Goal: Task Accomplishment & Management: Use online tool/utility

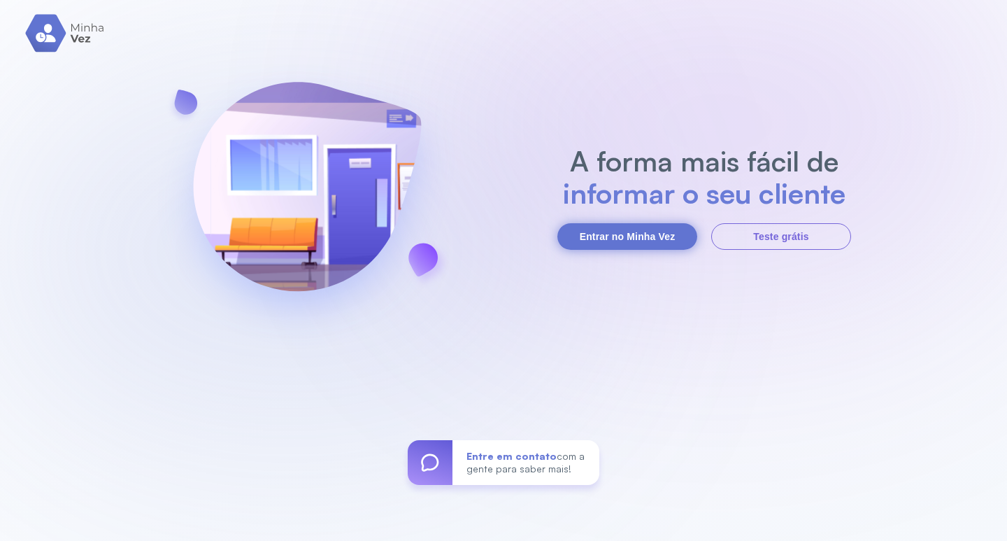
click at [645, 238] on button "Entrar no Minha Vez" at bounding box center [627, 236] width 140 height 27
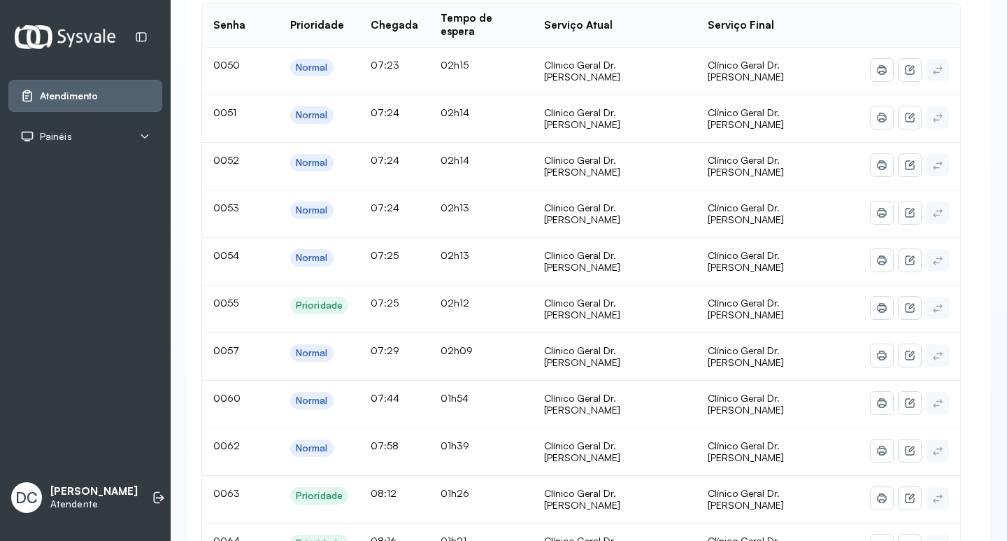
scroll to position [210, 0]
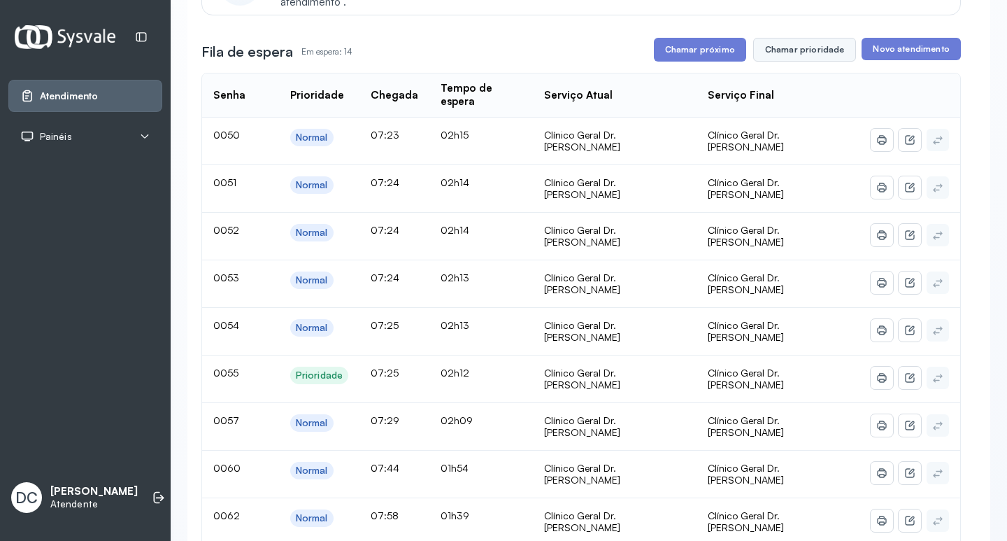
click at [770, 59] on button "Chamar prioridade" at bounding box center [805, 50] width 104 height 24
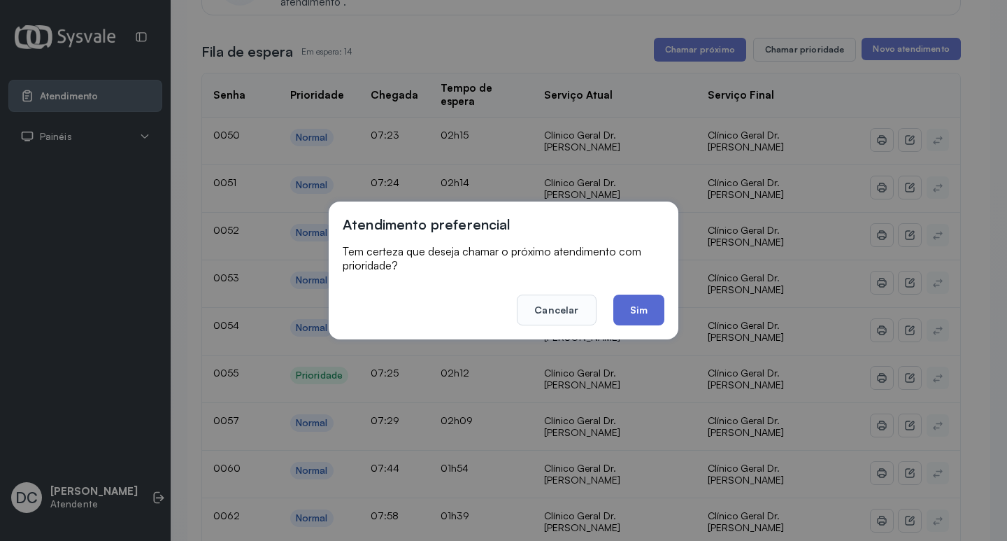
click at [643, 308] on button "Sim" at bounding box center [638, 309] width 51 height 31
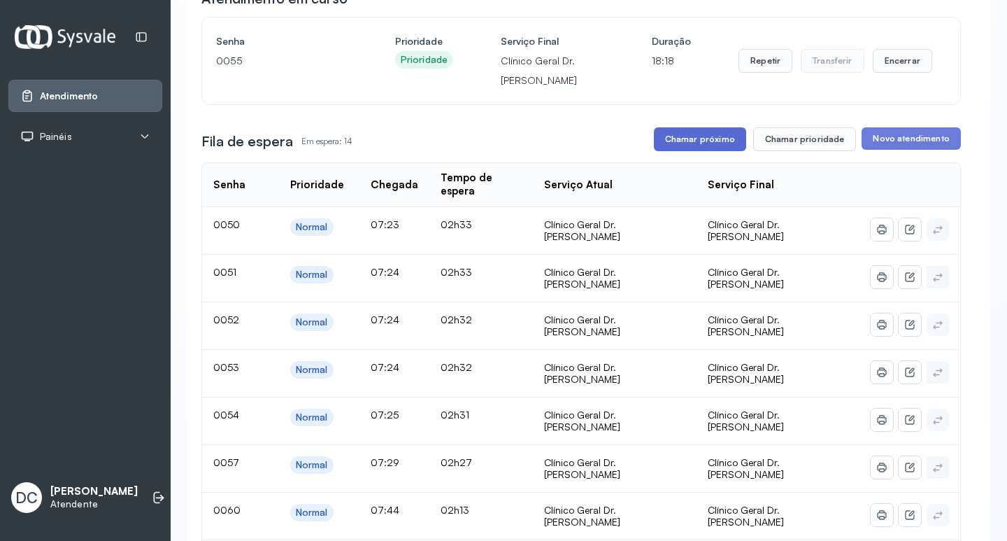
scroll to position [140, 0]
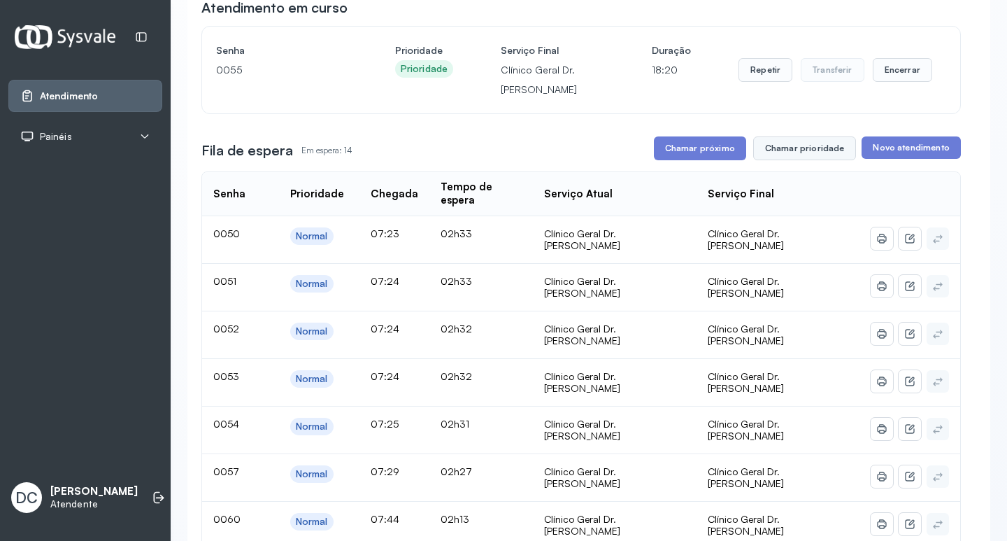
click at [777, 145] on button "Chamar prioridade" at bounding box center [805, 148] width 104 height 24
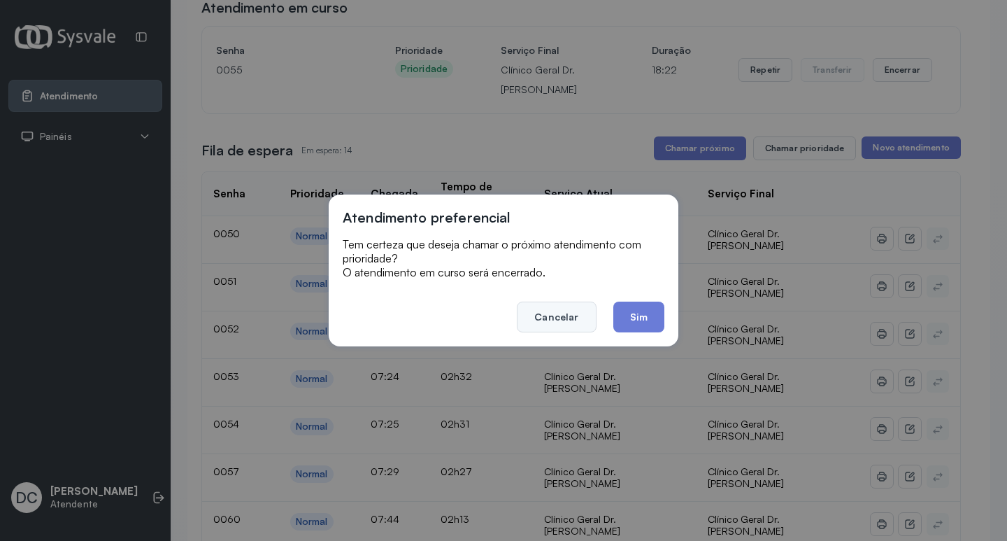
click at [564, 312] on button "Cancelar" at bounding box center [556, 316] width 79 height 31
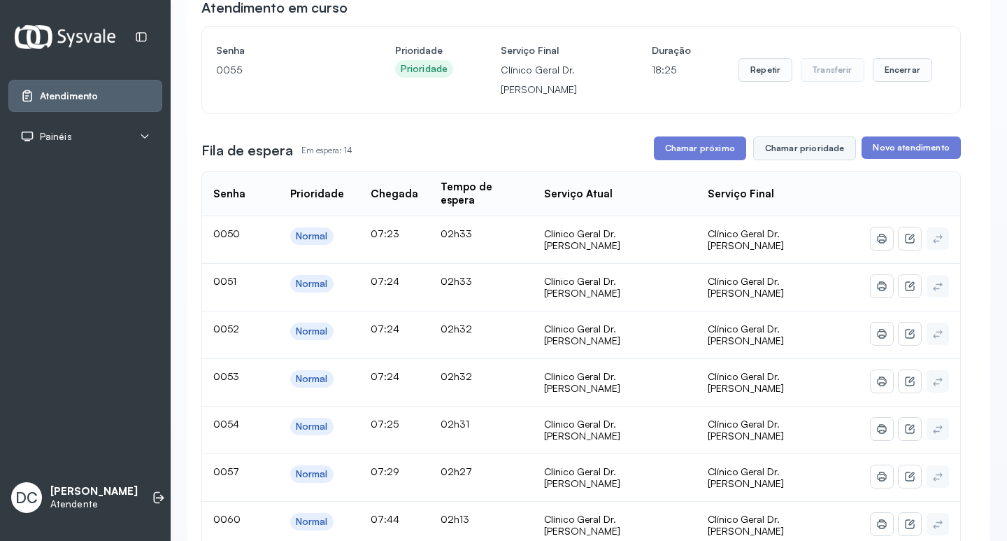
click at [799, 150] on button "Chamar prioridade" at bounding box center [805, 148] width 104 height 24
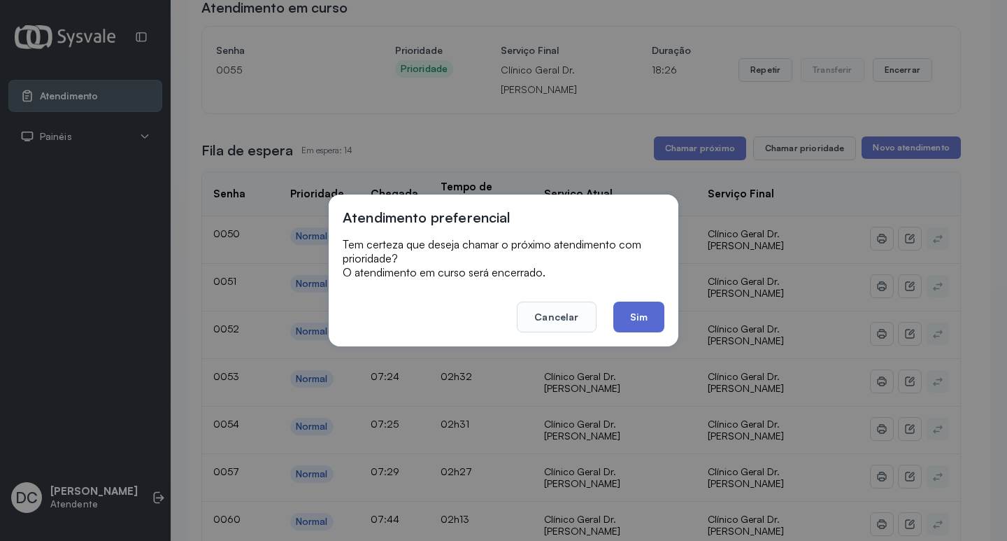
click at [651, 322] on button "Sim" at bounding box center [638, 316] width 51 height 31
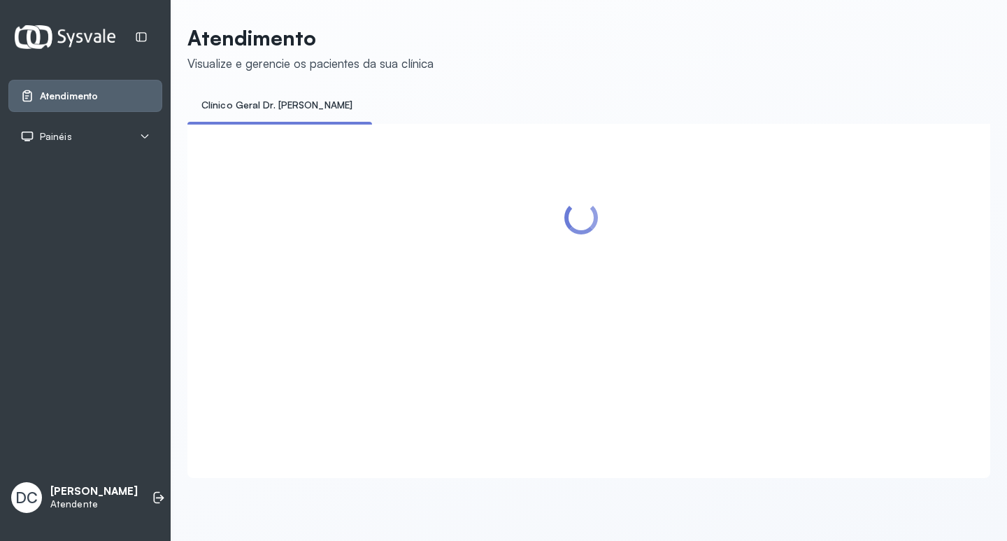
scroll to position [0, 0]
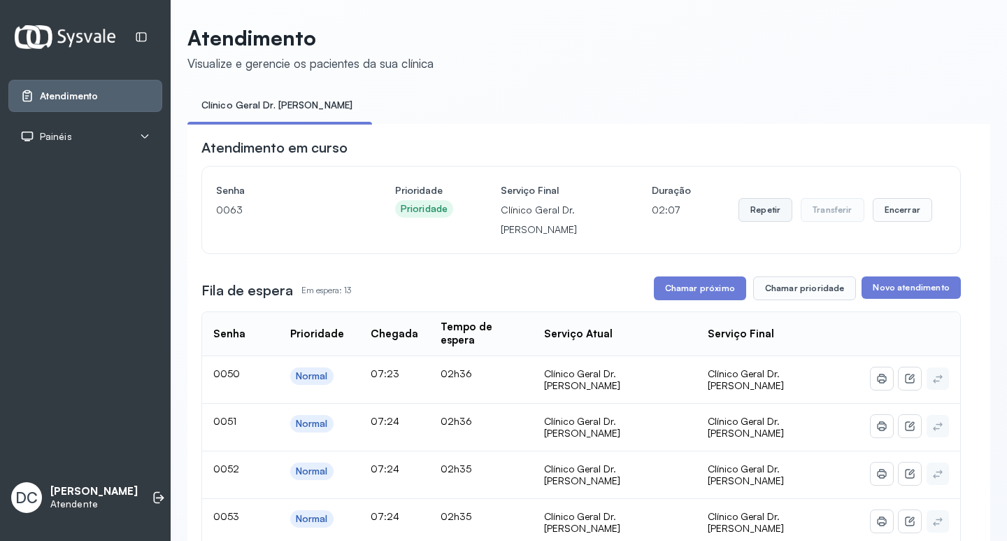
click at [767, 217] on button "Repetir" at bounding box center [766, 210] width 54 height 24
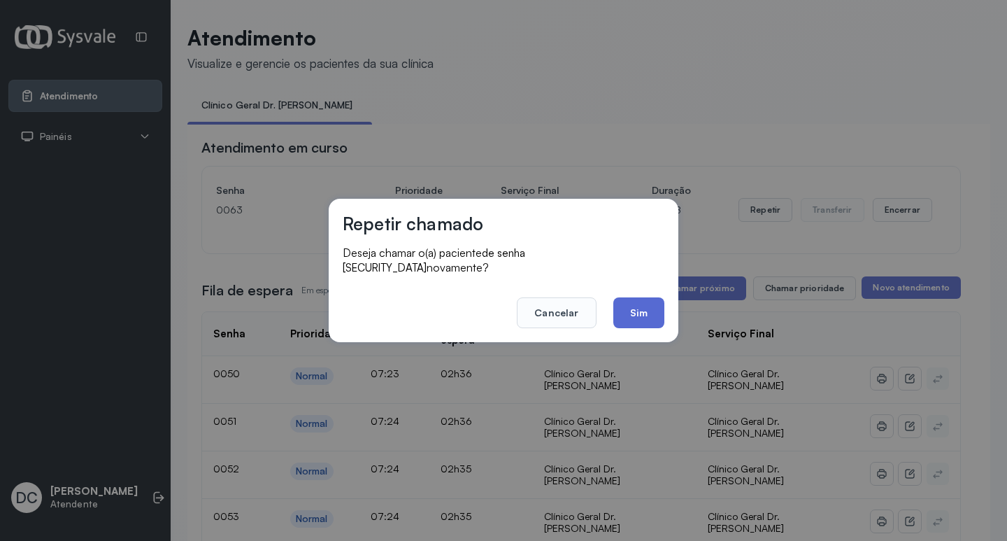
click at [636, 309] on button "Sim" at bounding box center [638, 312] width 51 height 31
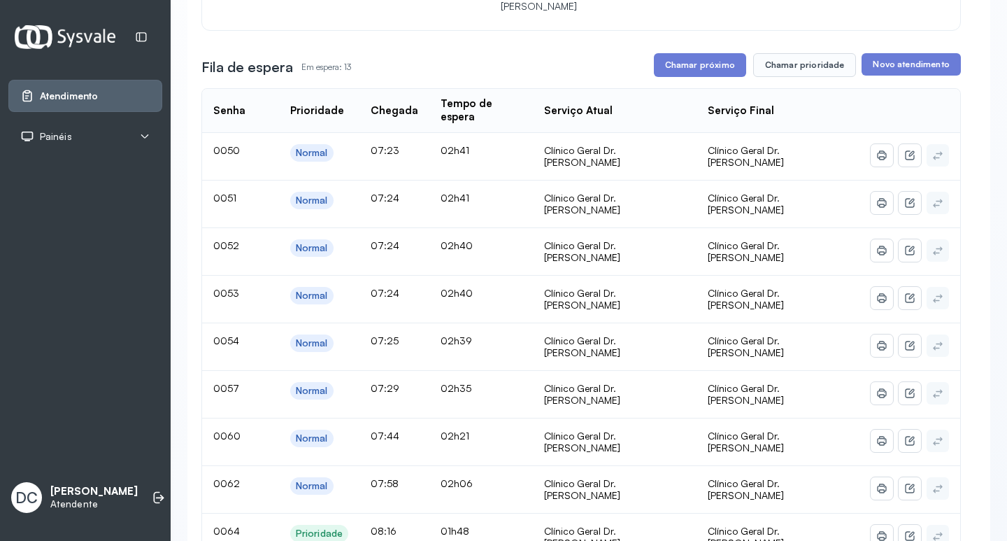
scroll to position [210, 0]
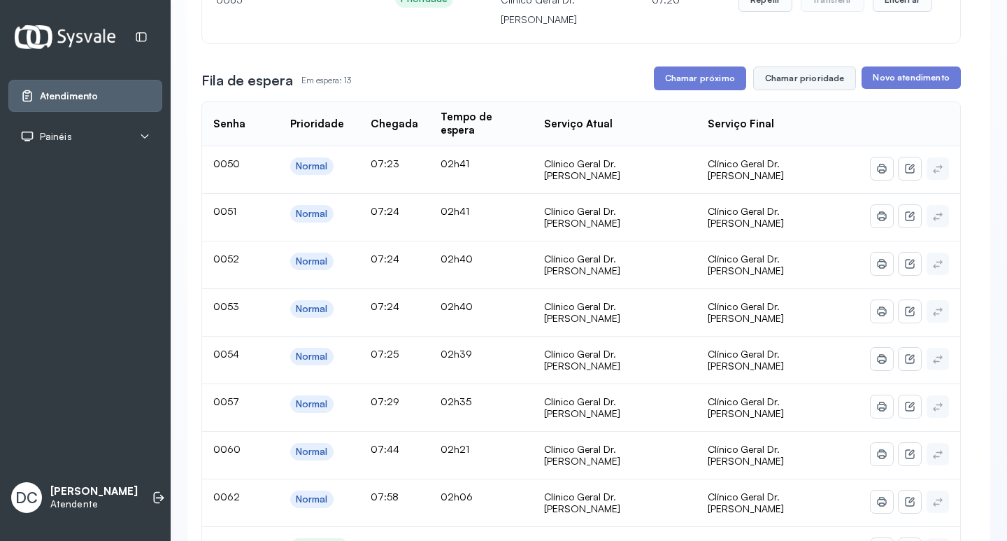
click at [781, 87] on button "Chamar prioridade" at bounding box center [805, 78] width 104 height 24
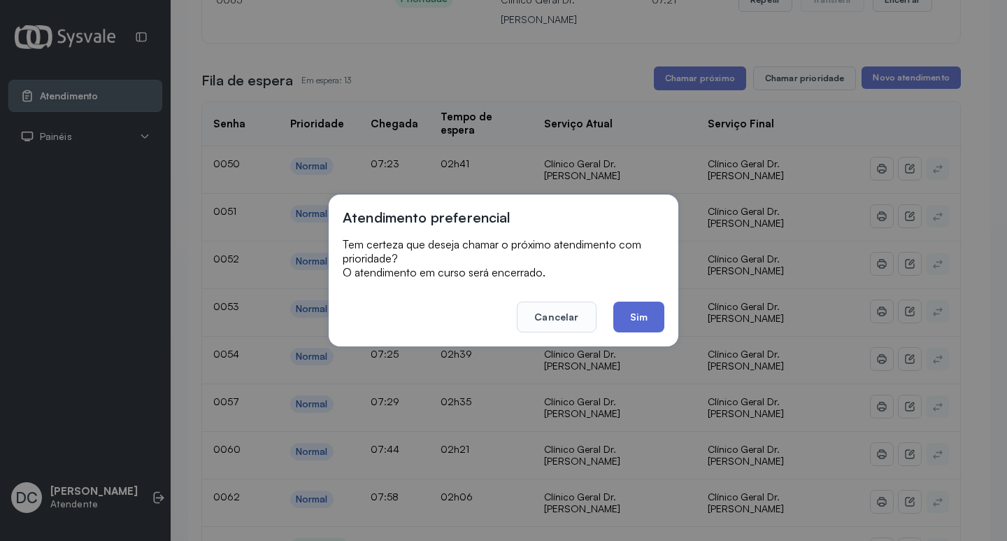
click at [657, 313] on button "Sim" at bounding box center [638, 316] width 51 height 31
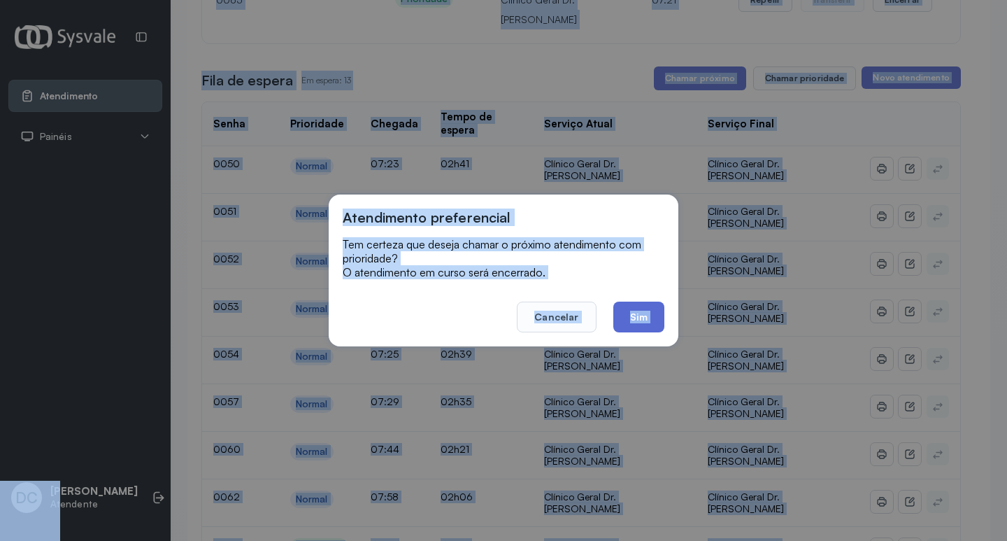
click at [657, 313] on div "Atendimento em curso Senha 0063 Prioridade Prioridade Serviço Final Clínico Ger…" at bounding box center [580, 433] width 759 height 1010
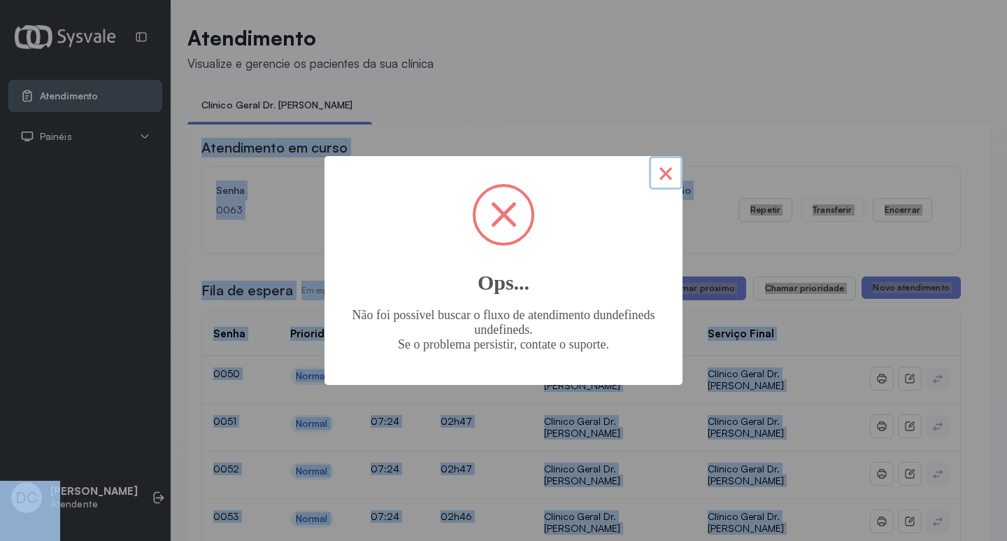
click at [675, 171] on button "×" at bounding box center [666, 173] width 34 height 34
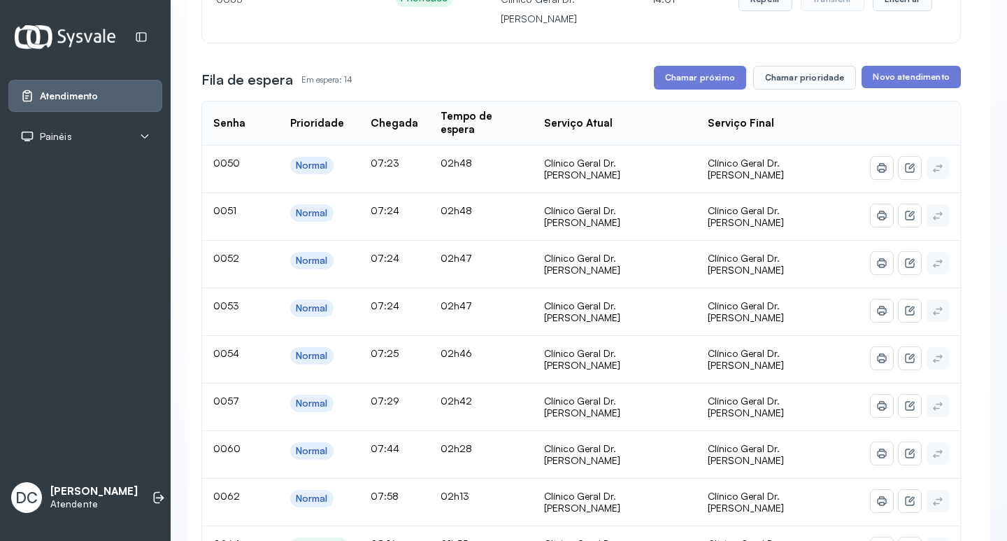
scroll to position [210, 0]
click at [781, 85] on button "Chamar prioridade" at bounding box center [805, 78] width 104 height 24
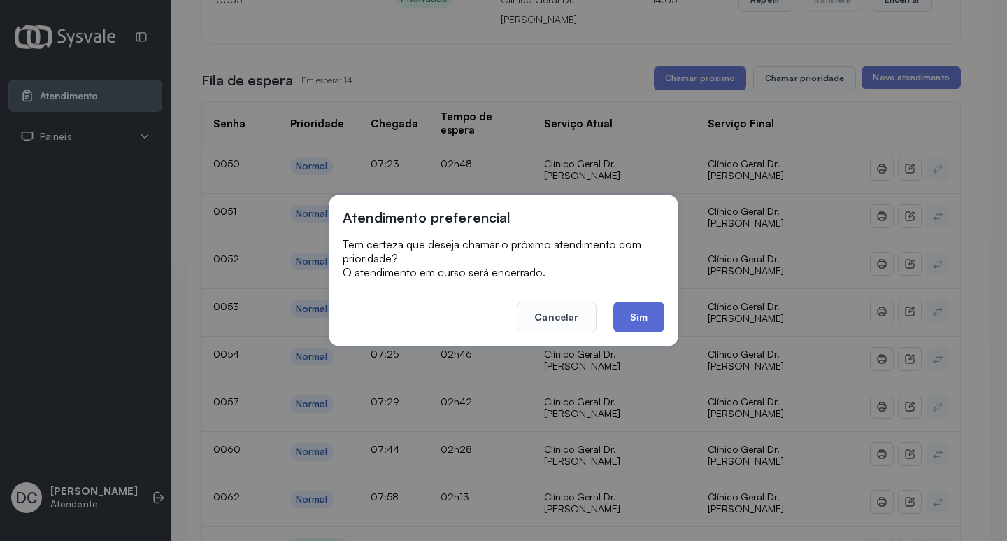
click at [632, 322] on button "Sim" at bounding box center [638, 316] width 51 height 31
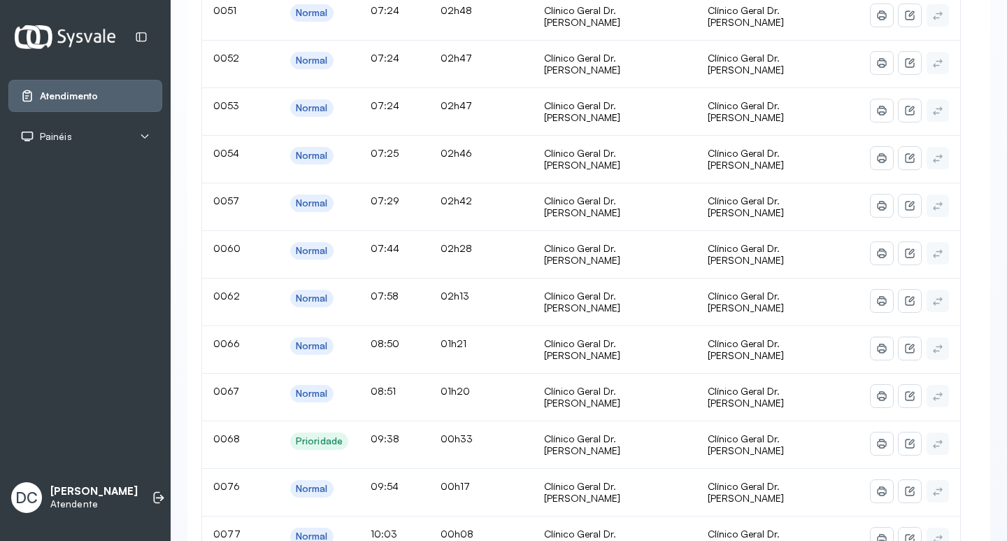
scroll to position [280, 0]
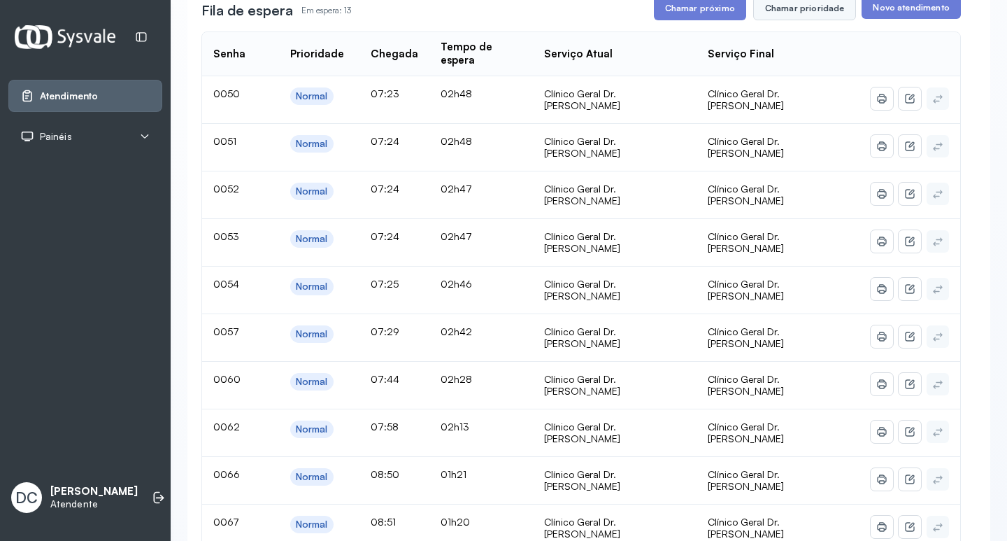
click at [804, 5] on button "Chamar prioridade" at bounding box center [805, 9] width 104 height 24
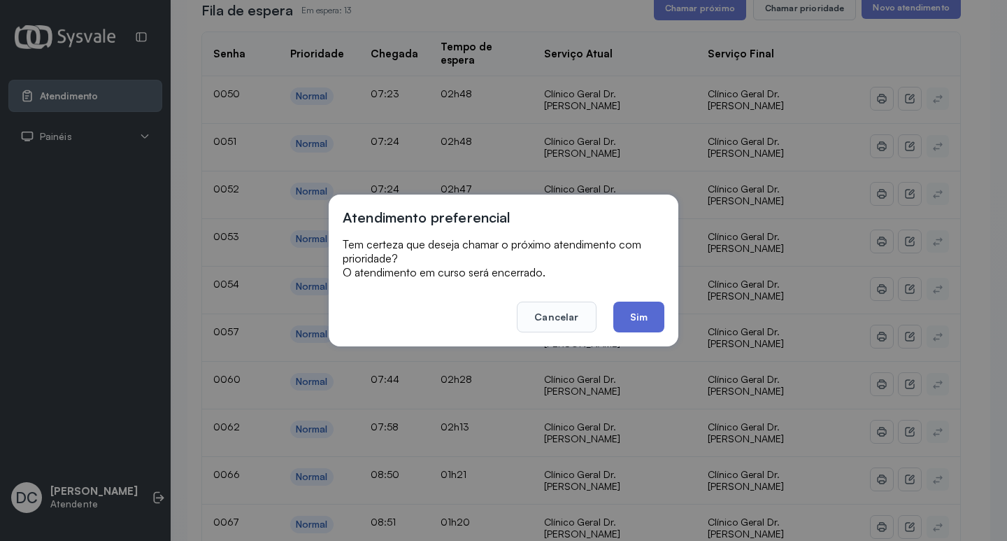
click at [637, 311] on button "Sim" at bounding box center [638, 316] width 51 height 31
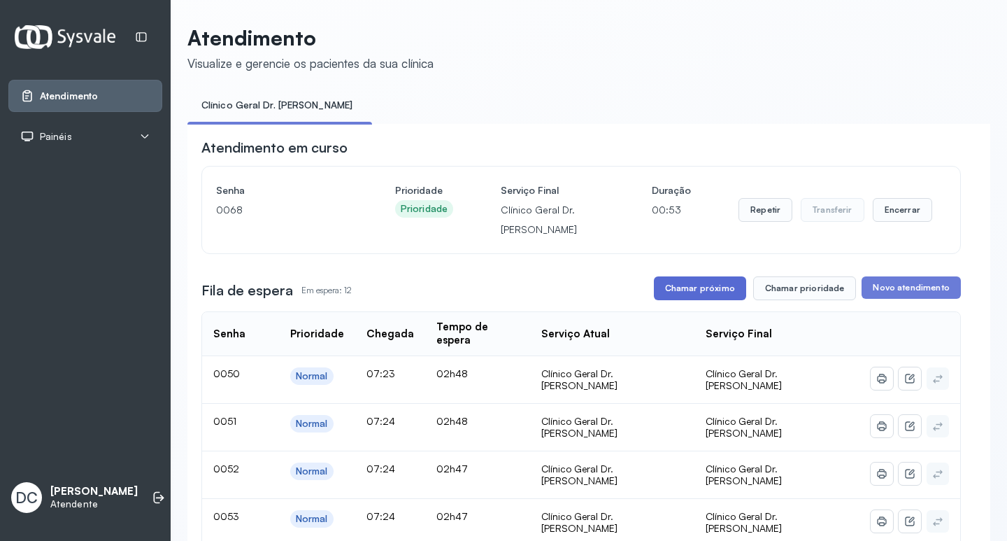
click at [682, 290] on button "Chamar próximo" at bounding box center [700, 288] width 92 height 24
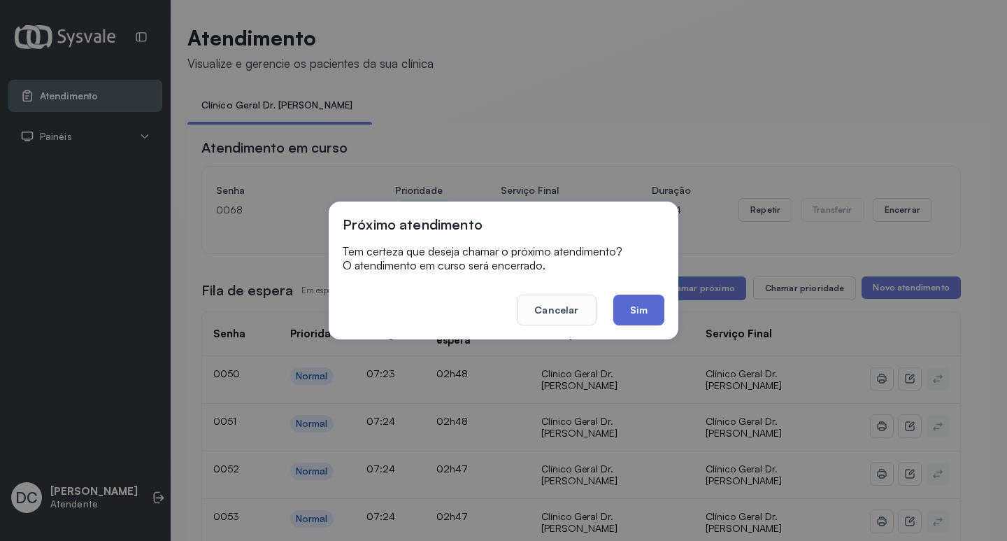
click at [643, 308] on button "Sim" at bounding box center [638, 309] width 51 height 31
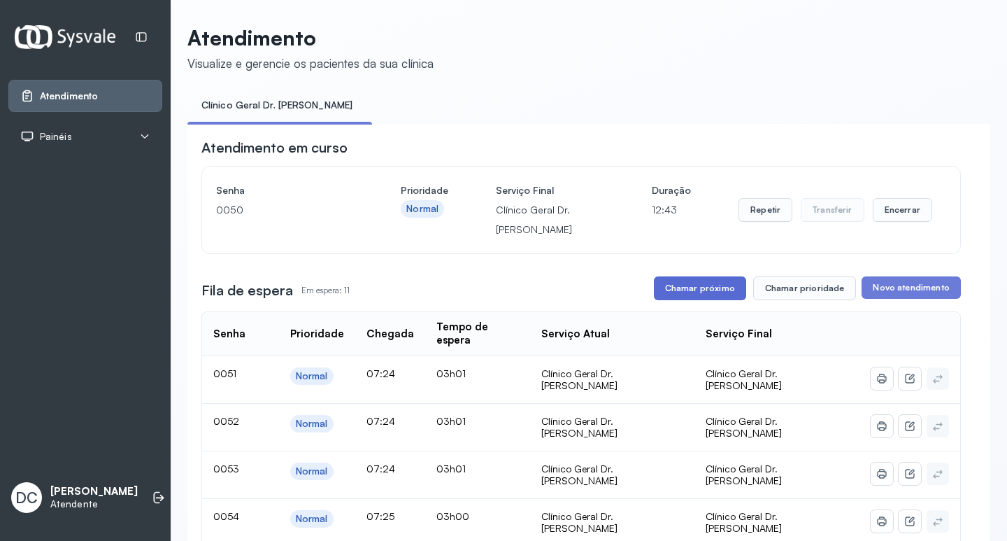
click at [694, 294] on button "Chamar próximo" at bounding box center [700, 288] width 92 height 24
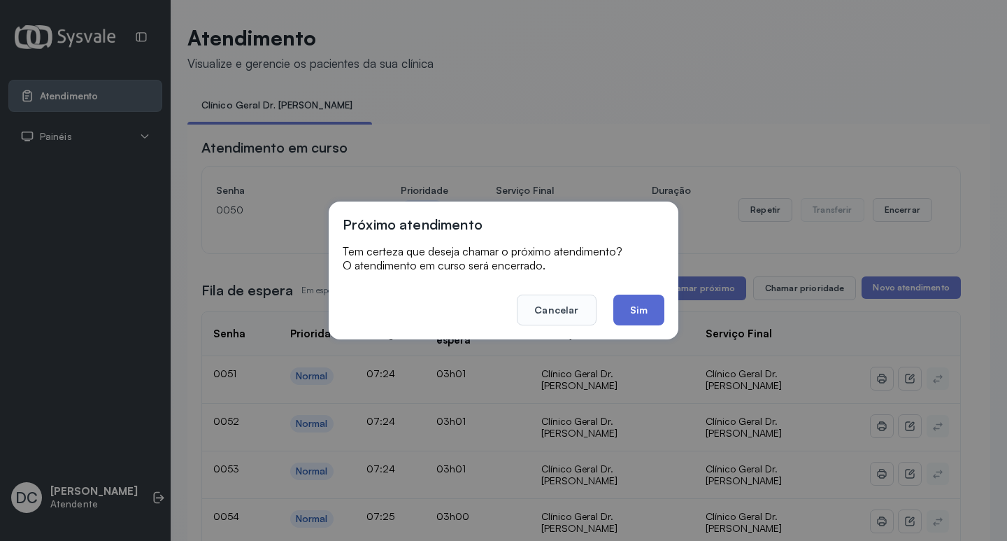
click at [648, 306] on button "Sim" at bounding box center [638, 309] width 51 height 31
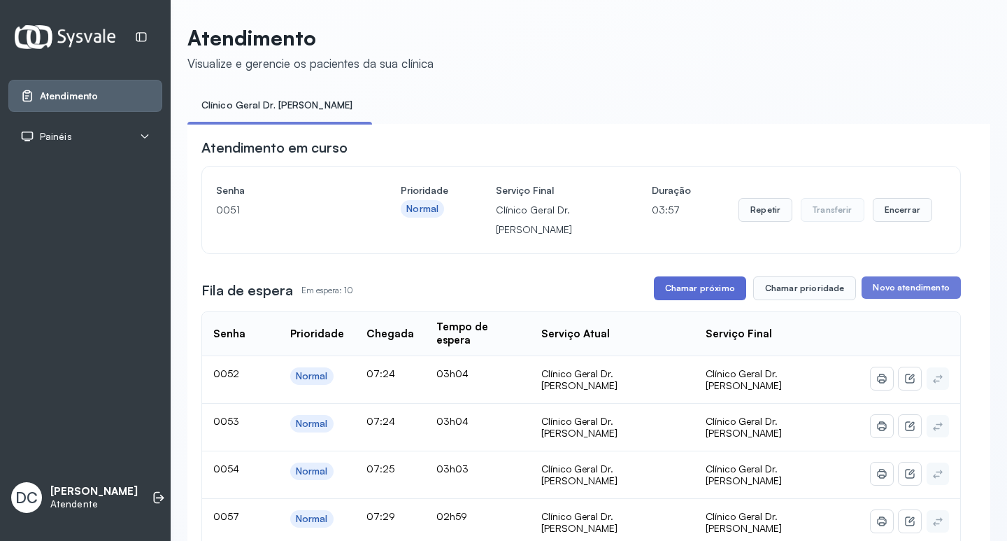
click at [673, 284] on button "Chamar próximo" at bounding box center [700, 288] width 92 height 24
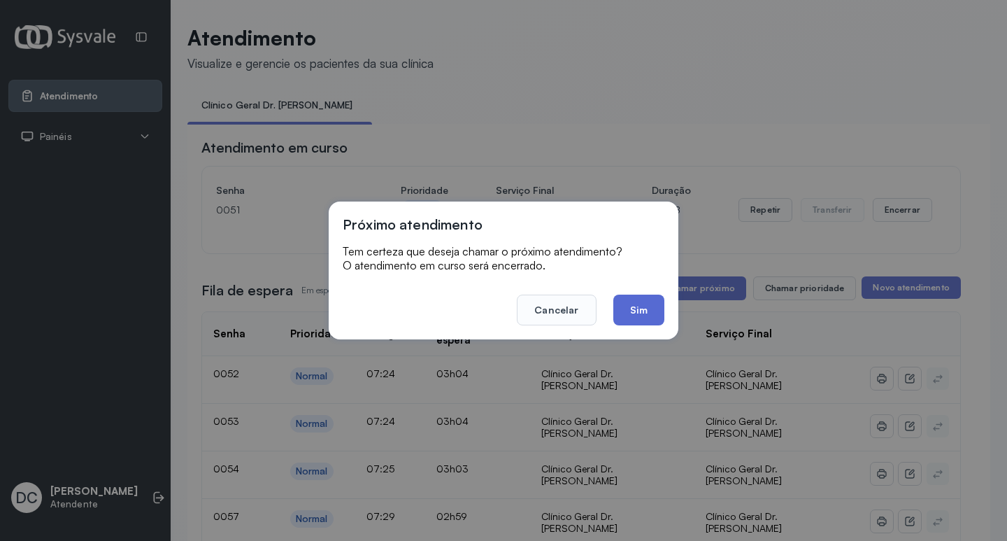
click at [655, 299] on button "Sim" at bounding box center [638, 309] width 51 height 31
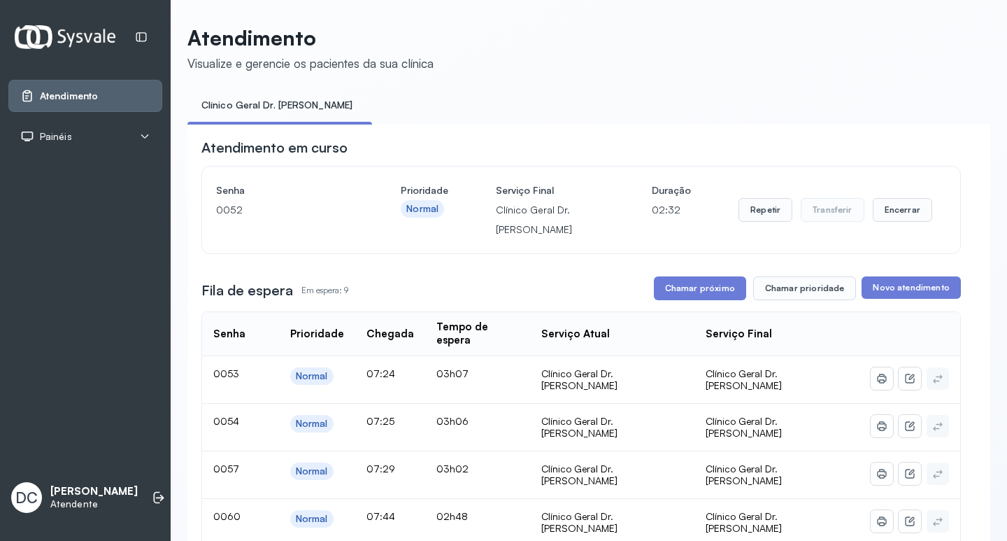
click at [697, 287] on button "Chamar próximo" at bounding box center [700, 288] width 92 height 24
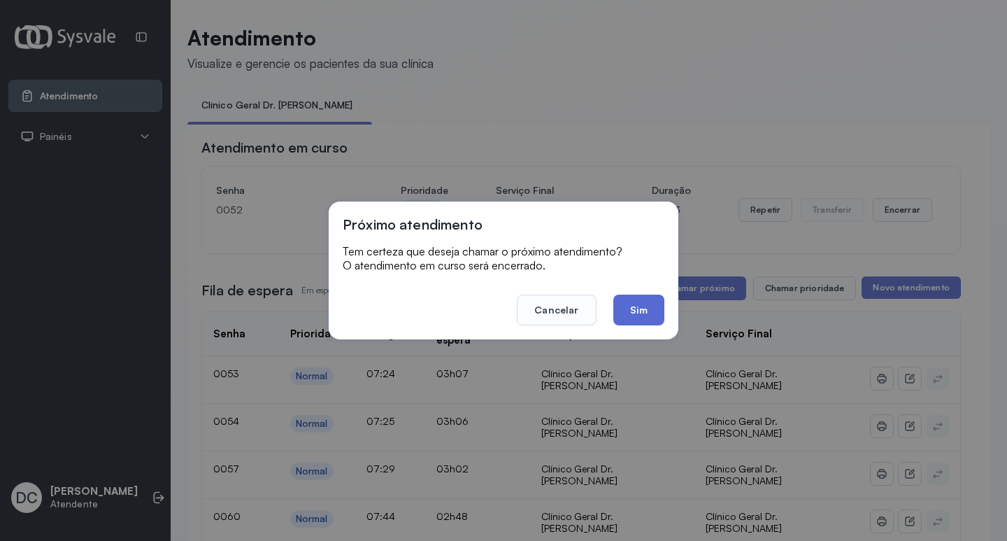
click at [643, 314] on button "Sim" at bounding box center [638, 309] width 51 height 31
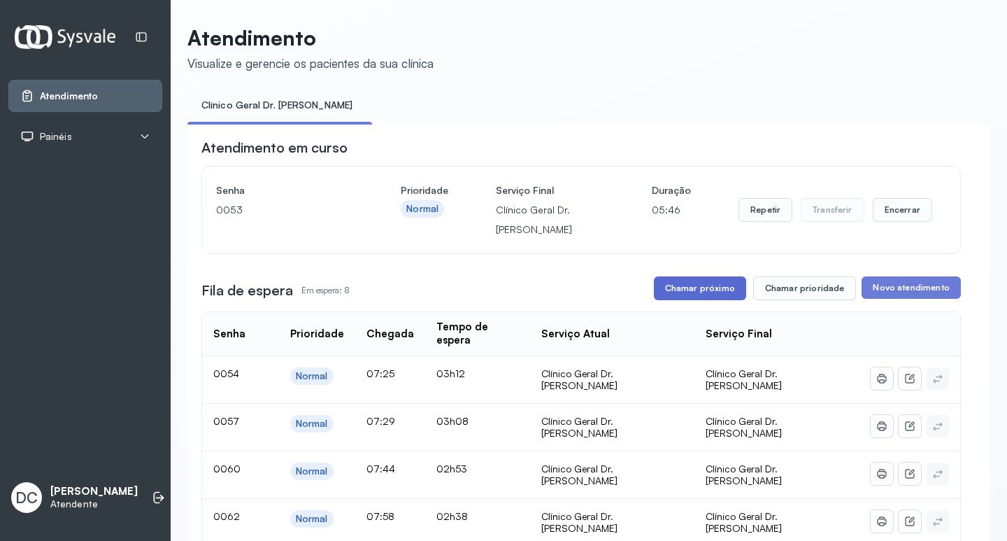
click at [669, 287] on button "Chamar próximo" at bounding box center [700, 288] width 92 height 24
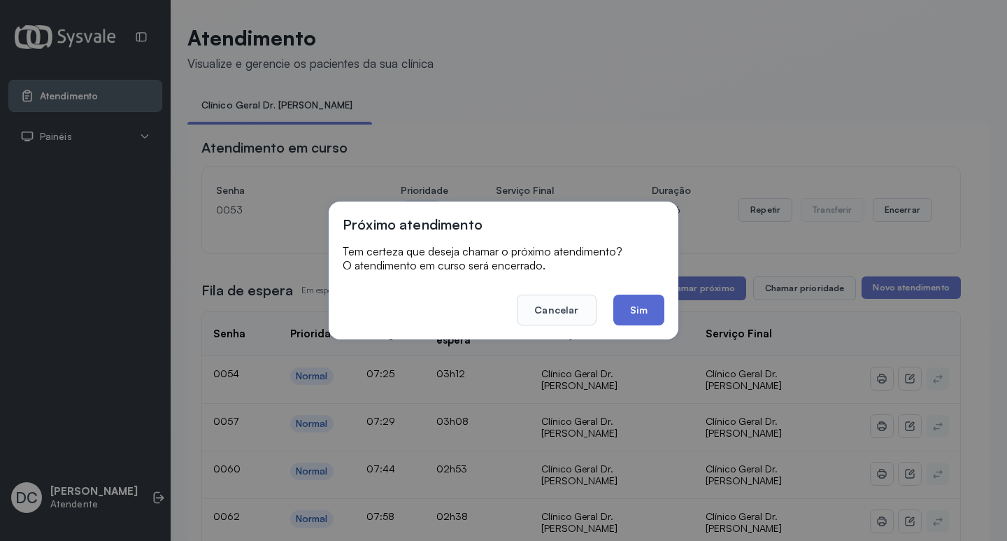
click at [637, 305] on button "Sim" at bounding box center [638, 309] width 51 height 31
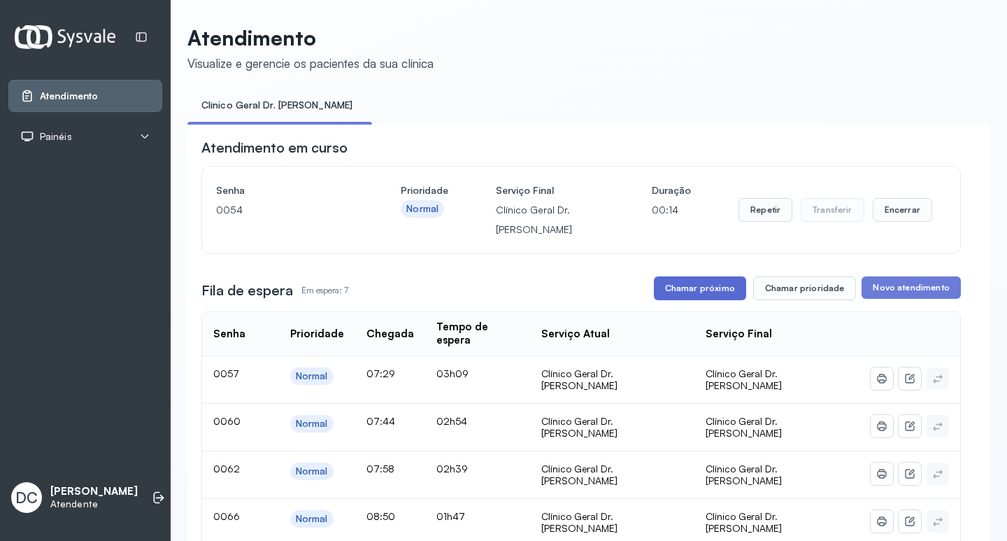
click at [713, 294] on button "Chamar próximo" at bounding box center [700, 288] width 92 height 24
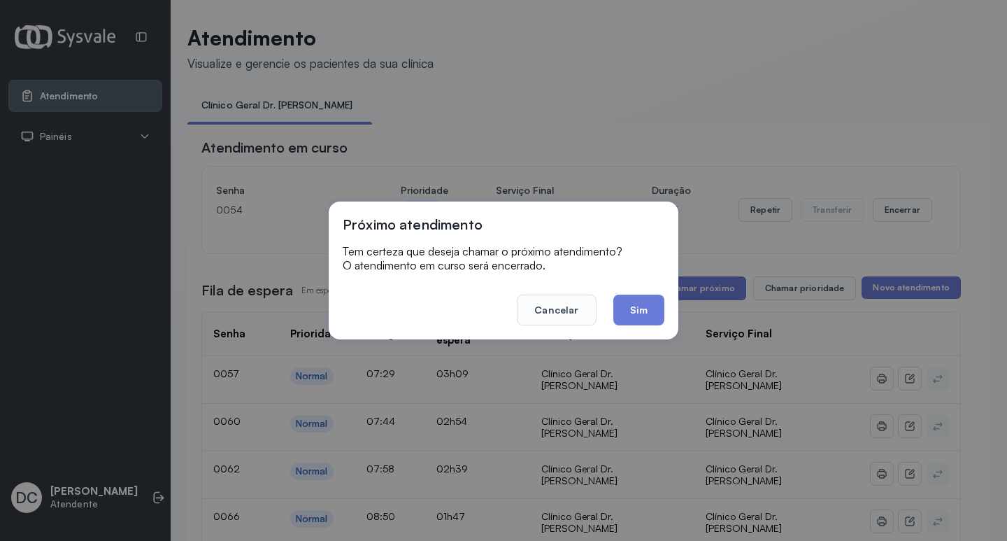
click at [621, 315] on button "Sim" at bounding box center [638, 309] width 51 height 31
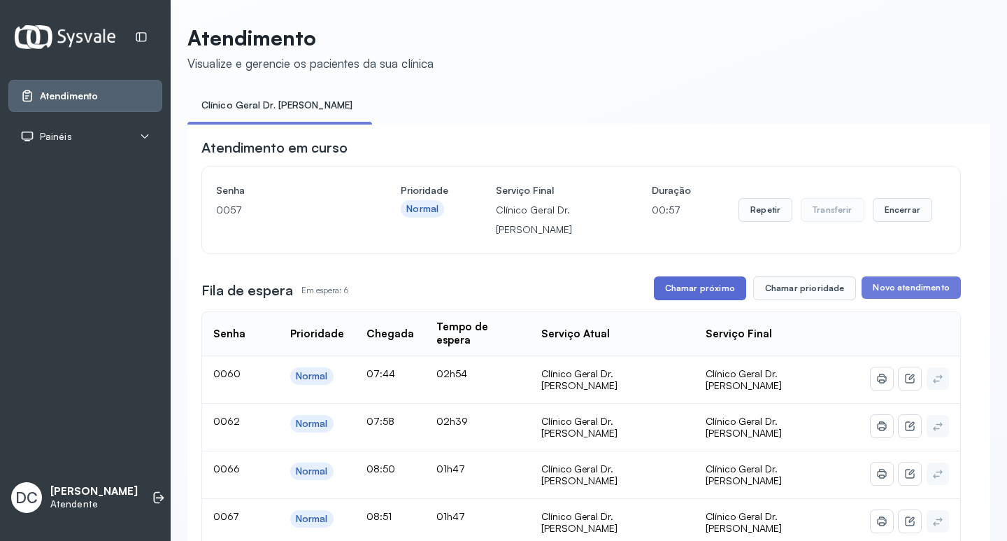
click at [680, 280] on button "Chamar próximo" at bounding box center [700, 288] width 92 height 24
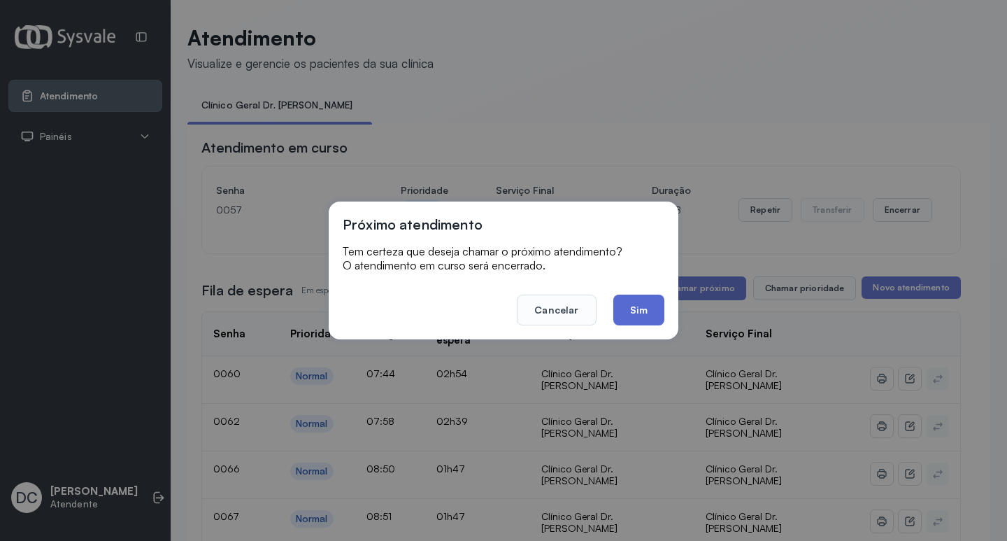
click at [648, 318] on button "Sim" at bounding box center [638, 309] width 51 height 31
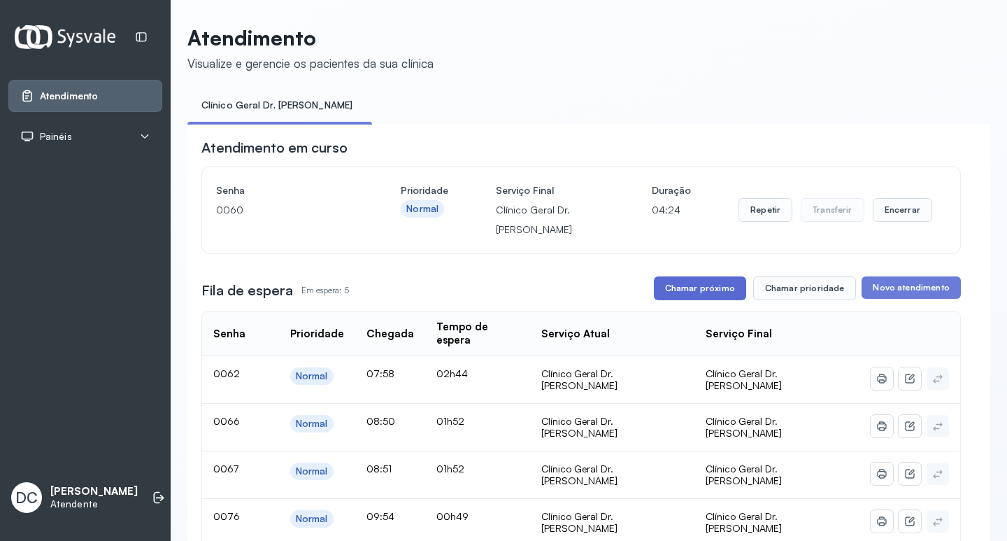
click at [698, 293] on button "Chamar próximo" at bounding box center [700, 288] width 92 height 24
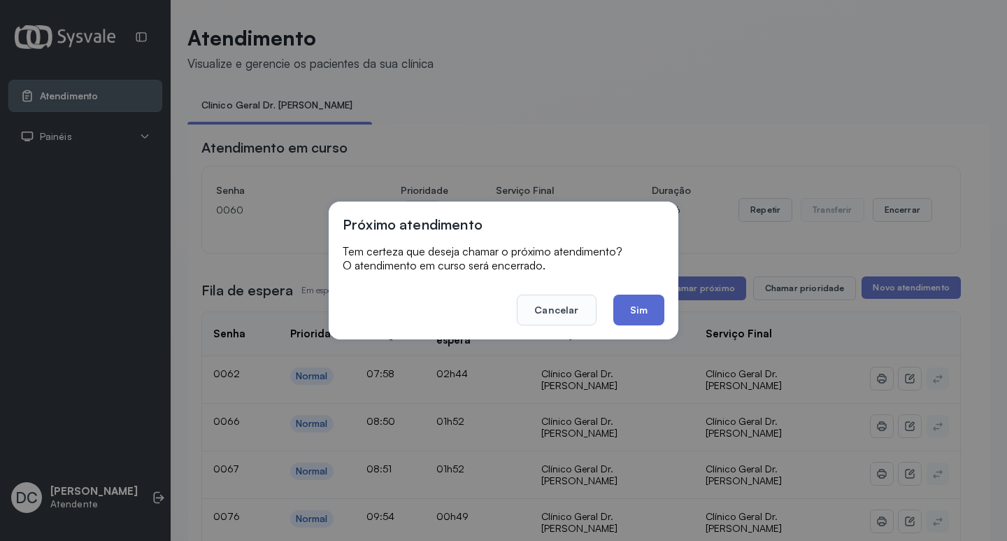
click at [654, 315] on button "Sim" at bounding box center [638, 309] width 51 height 31
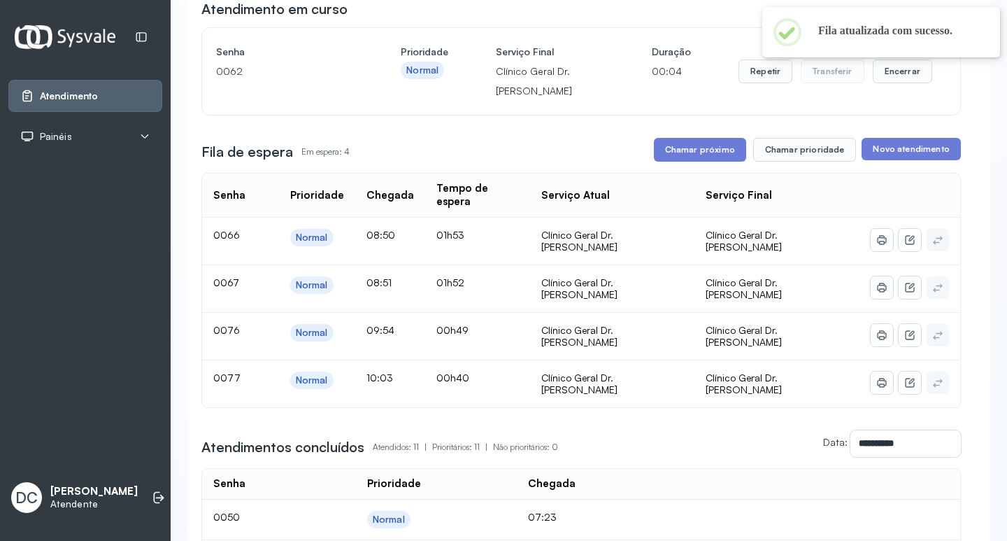
scroll to position [140, 0]
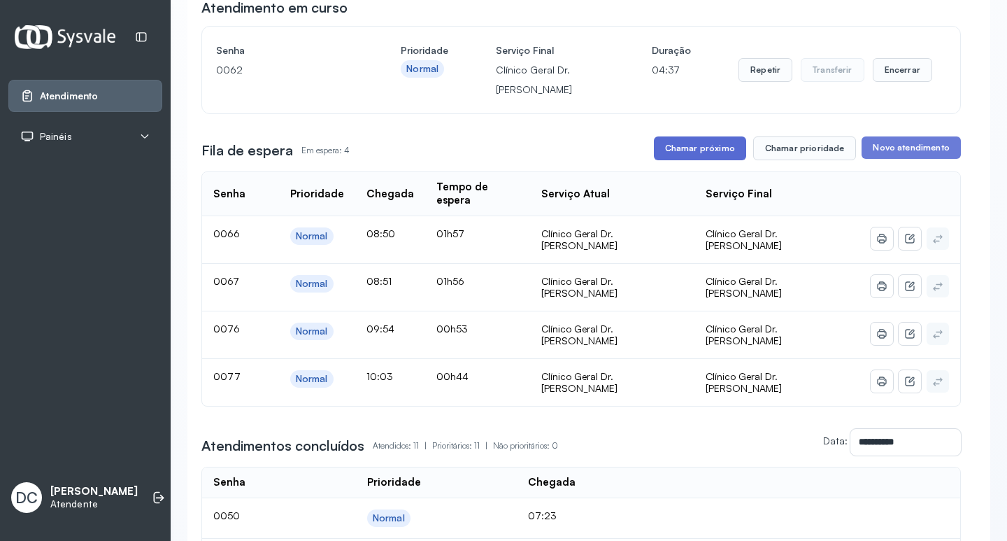
click at [708, 152] on button "Chamar próximo" at bounding box center [700, 148] width 92 height 24
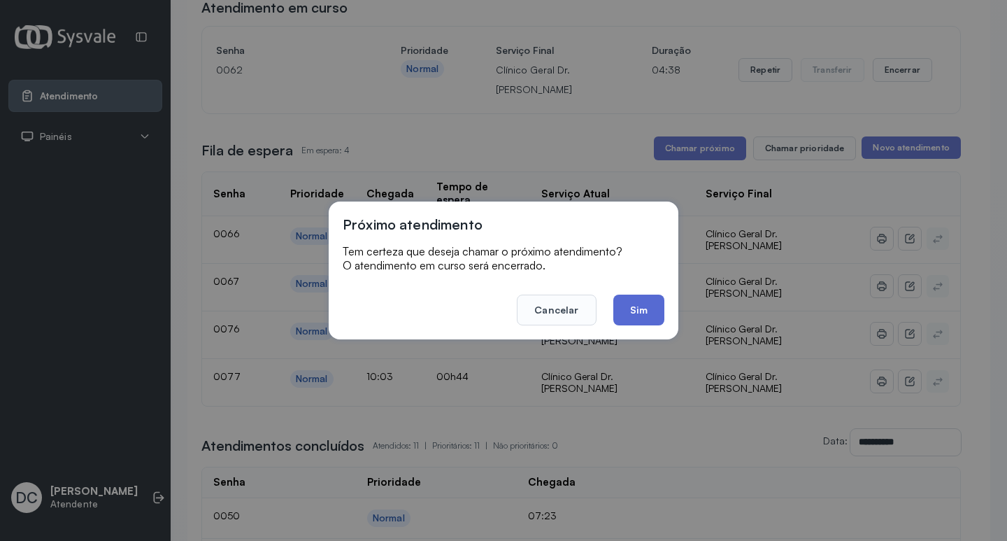
click at [644, 311] on button "Sim" at bounding box center [638, 309] width 51 height 31
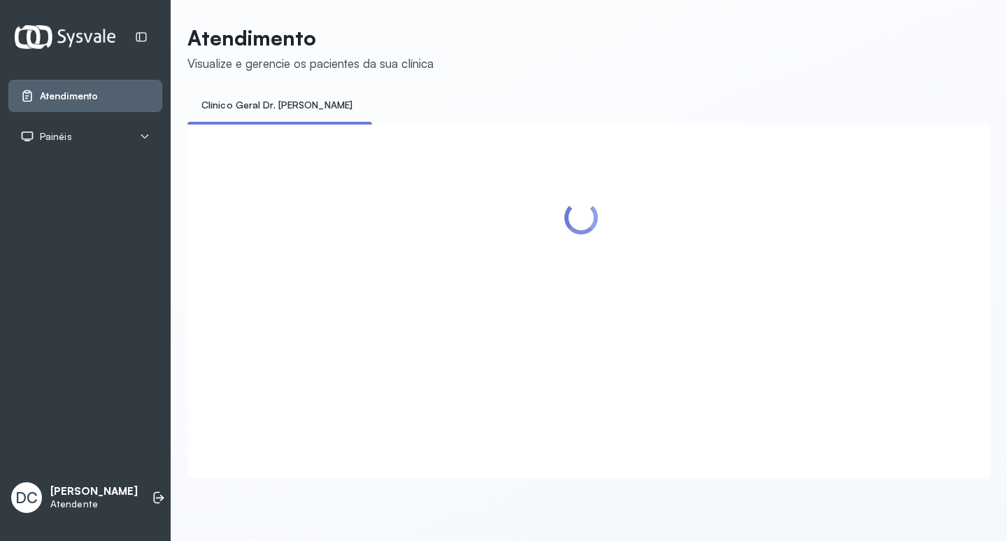
scroll to position [0, 0]
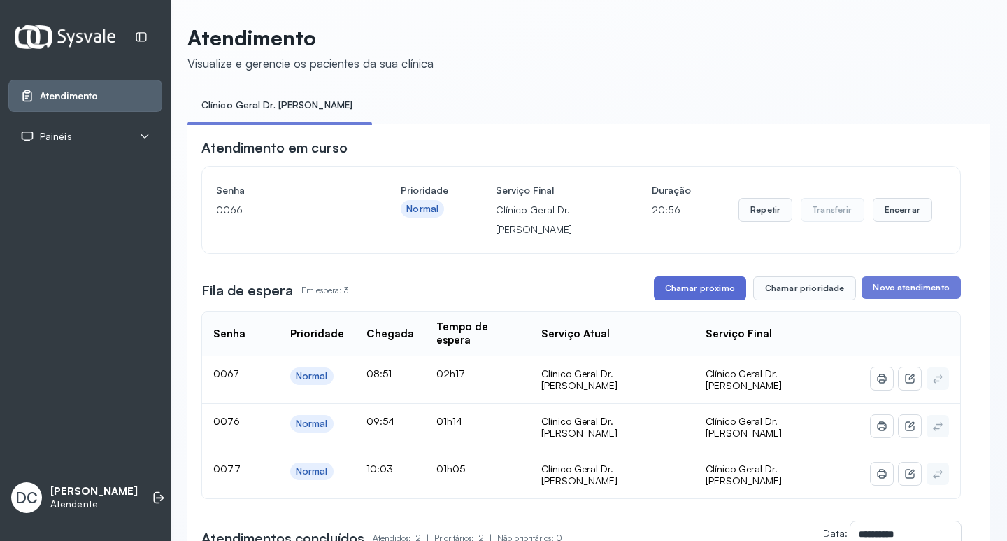
click at [734, 288] on button "Chamar próximo" at bounding box center [700, 288] width 92 height 24
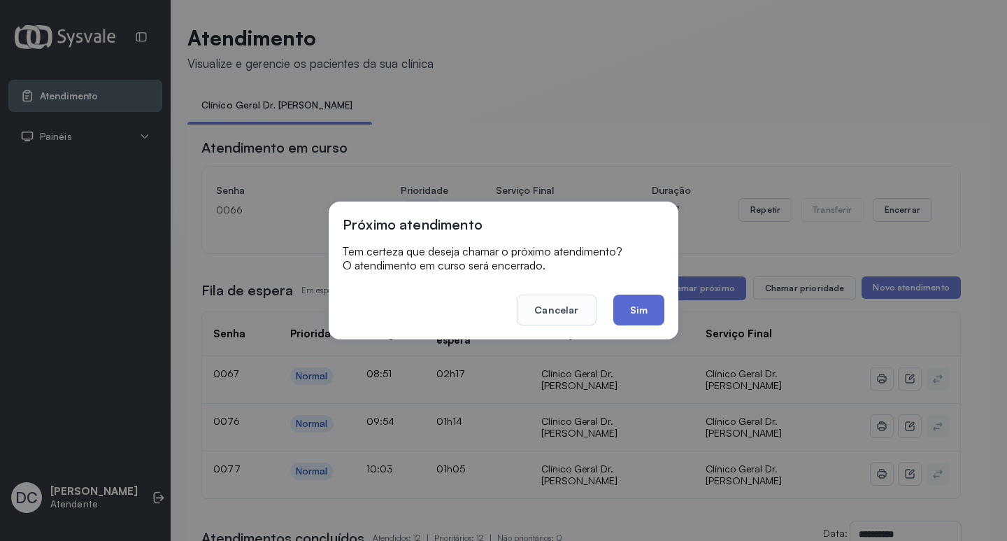
click at [656, 306] on button "Sim" at bounding box center [638, 309] width 51 height 31
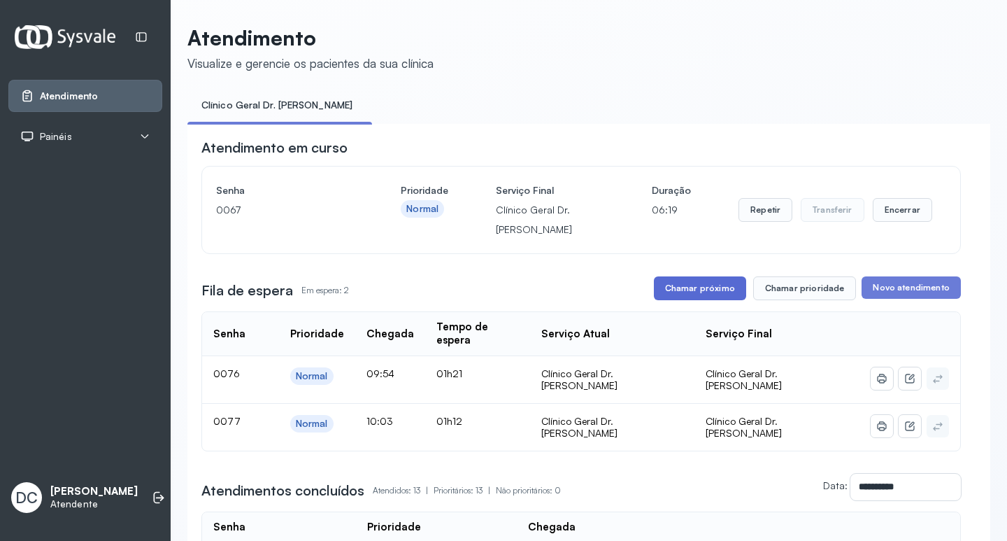
click at [680, 290] on button "Chamar próximo" at bounding box center [700, 288] width 92 height 24
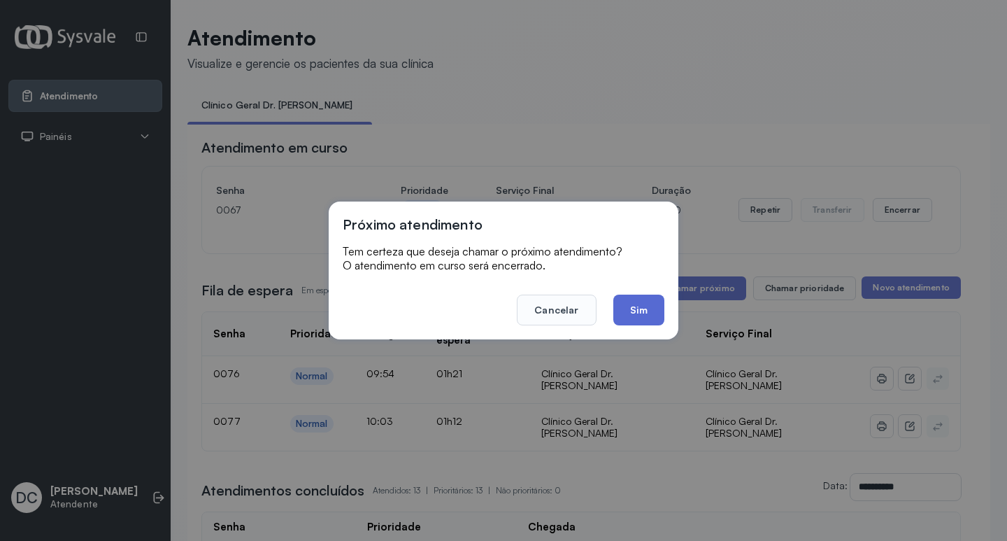
click at [639, 304] on button "Sim" at bounding box center [638, 309] width 51 height 31
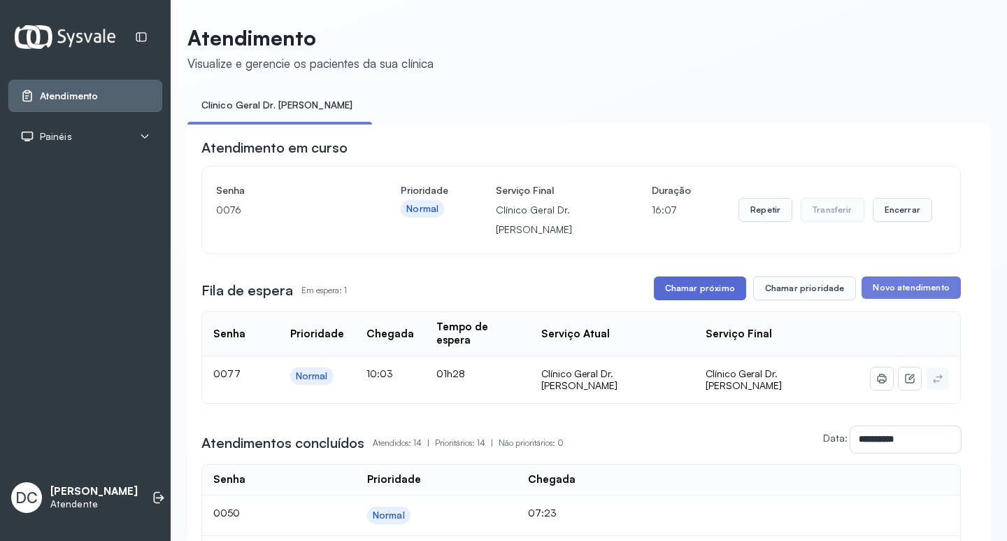
click at [681, 287] on button "Chamar próximo" at bounding box center [700, 288] width 92 height 24
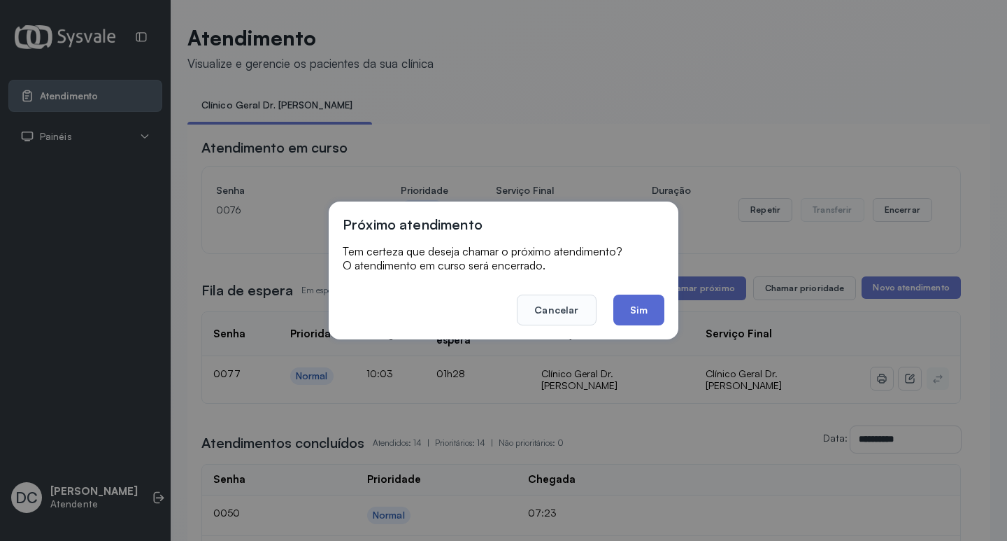
click at [636, 310] on button "Sim" at bounding box center [638, 309] width 51 height 31
